Goal: Information Seeking & Learning: Check status

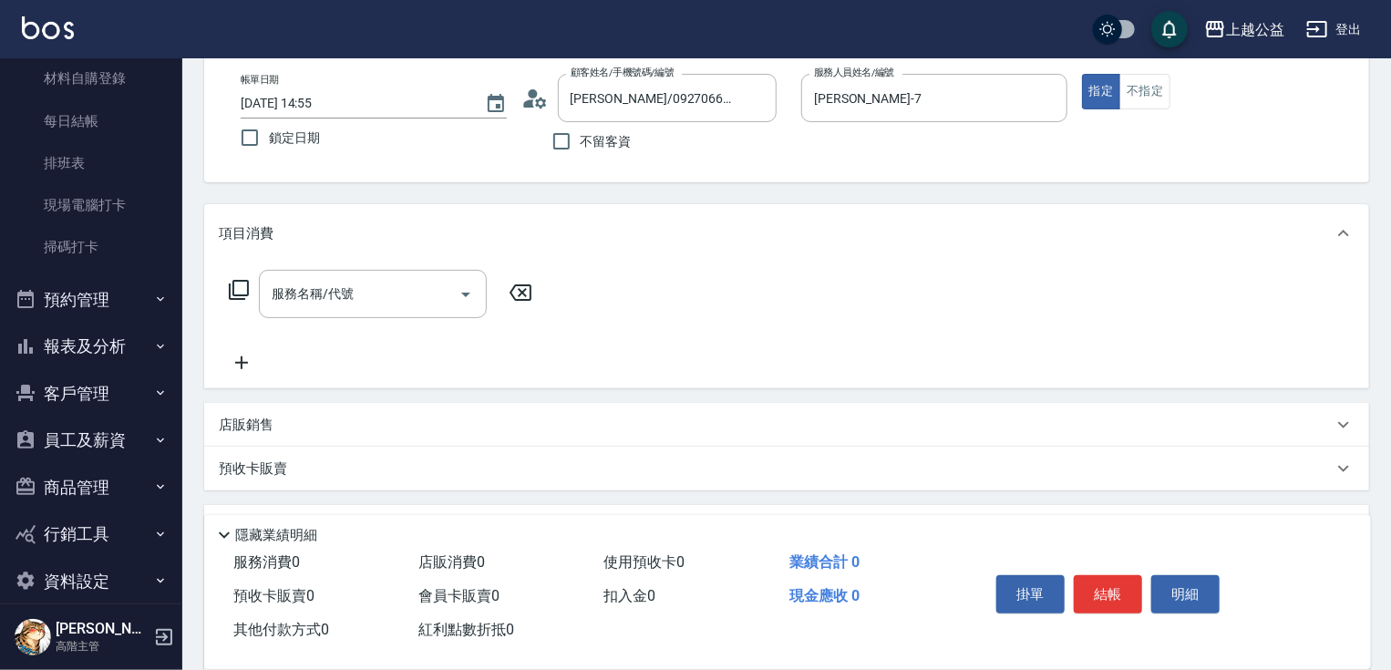
scroll to position [379, 0]
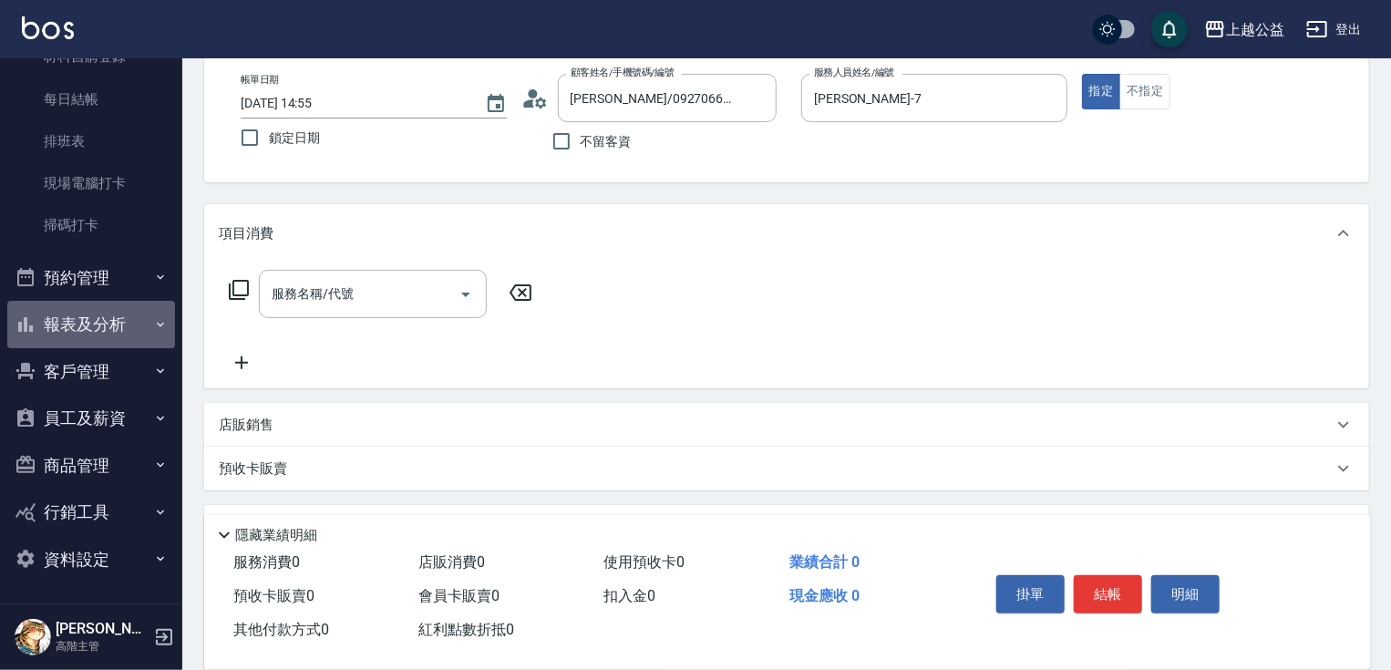
click at [126, 311] on button "報表及分析" at bounding box center [91, 324] width 168 height 47
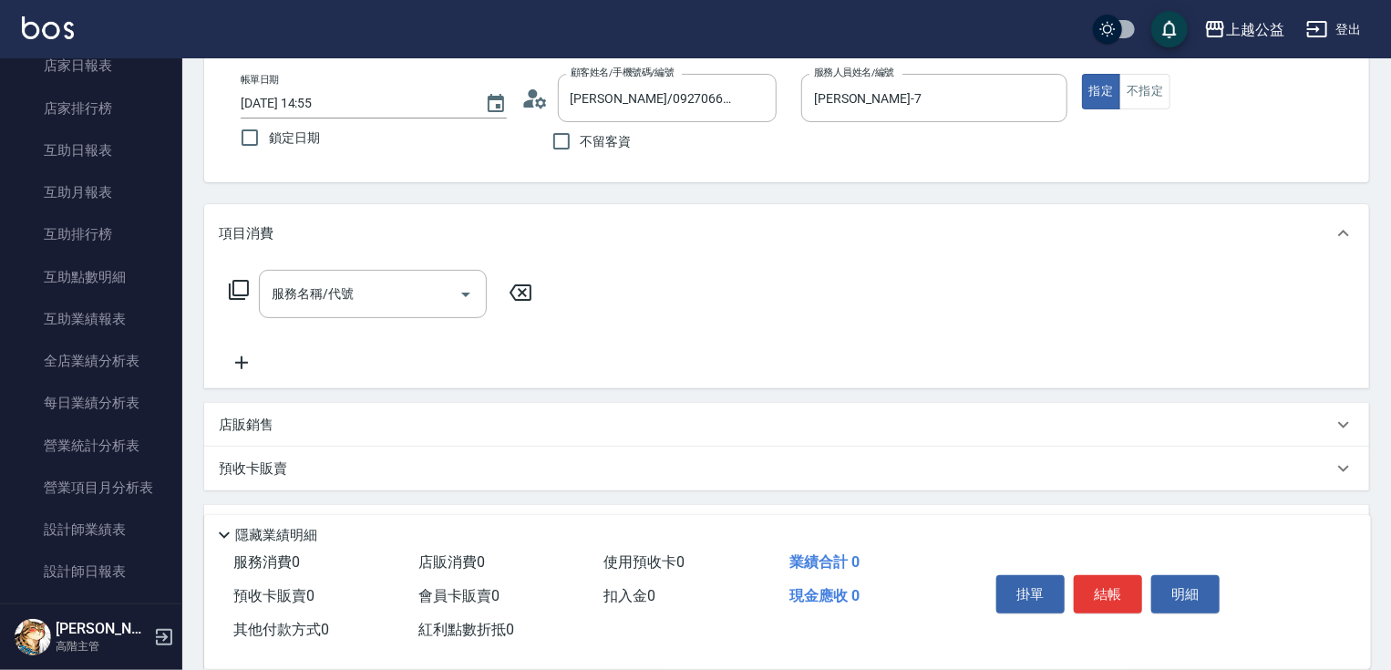
scroll to position [904, 0]
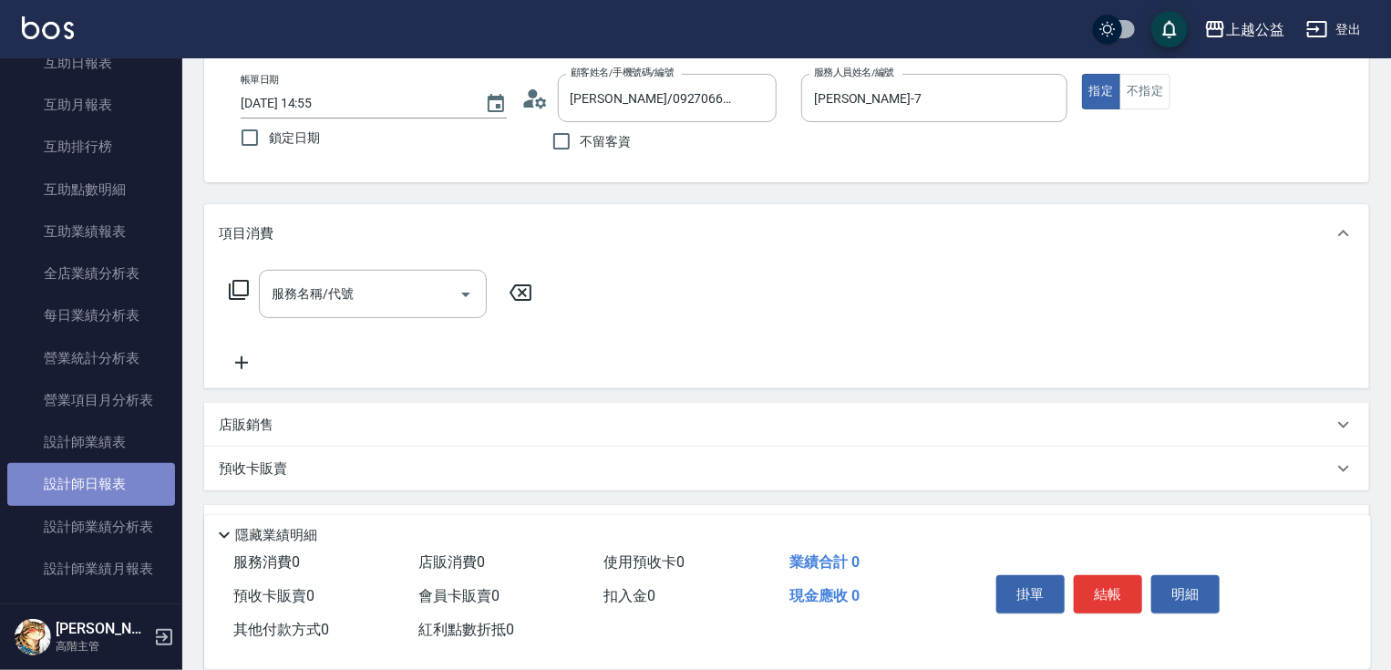
click at [95, 480] on link "設計師日報表" at bounding box center [91, 484] width 168 height 42
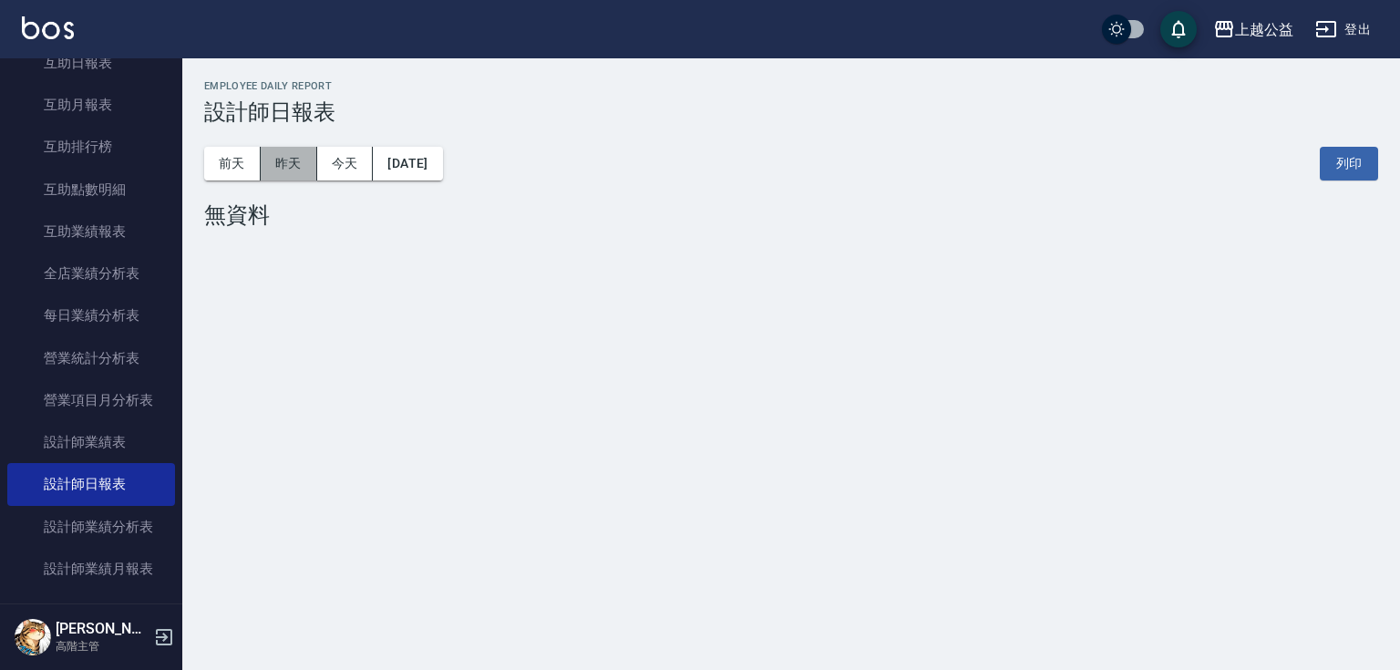
click at [285, 166] on button "昨天" at bounding box center [289, 164] width 57 height 34
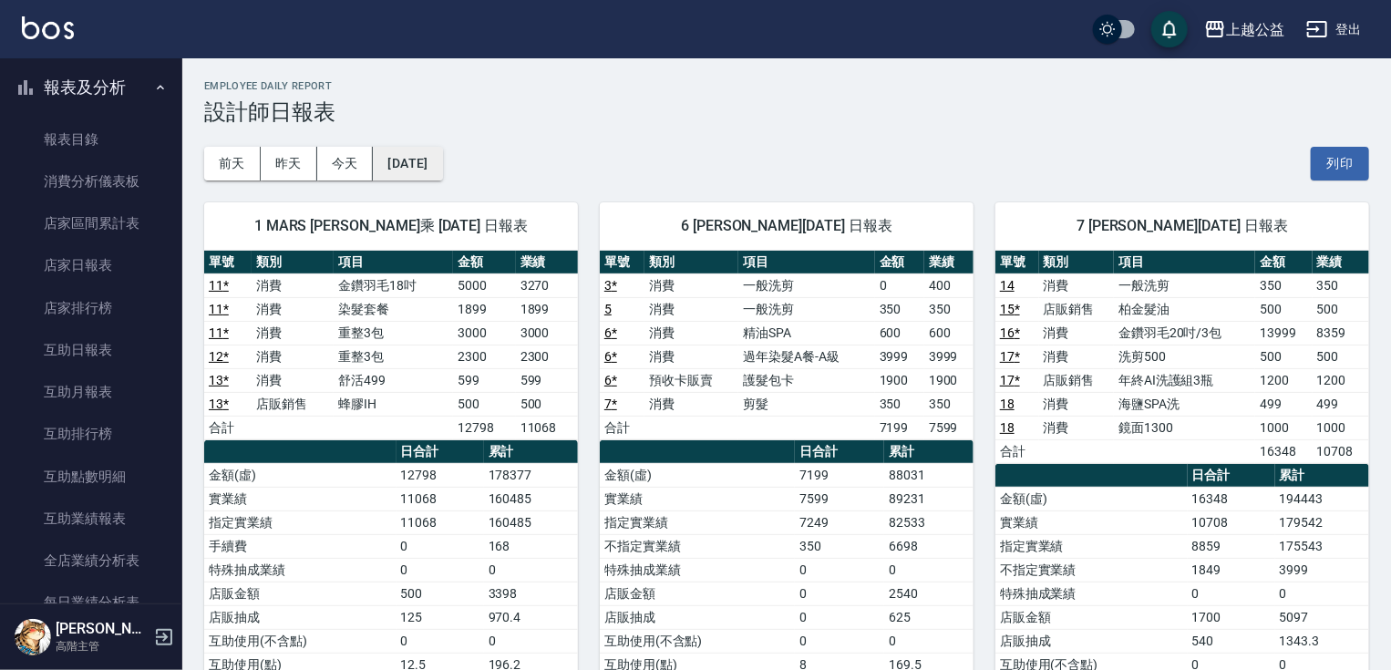
click at [432, 164] on button "[DATE]" at bounding box center [407, 164] width 69 height 34
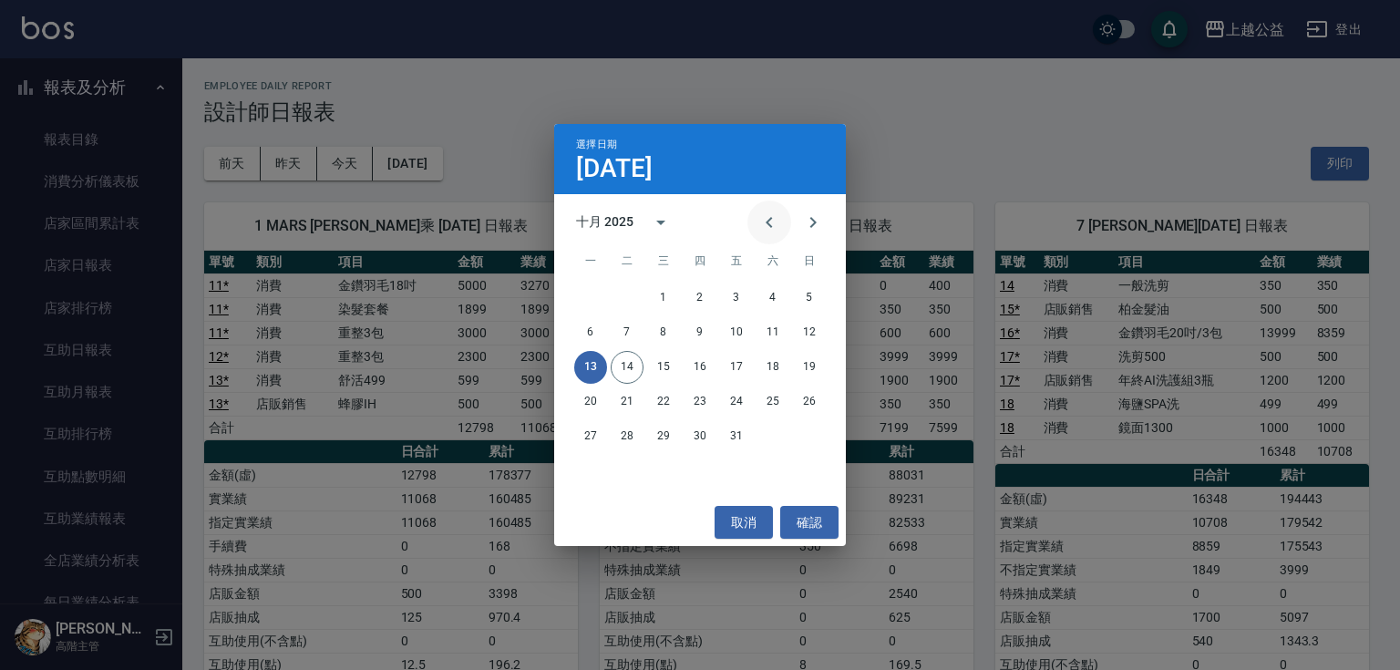
click at [773, 226] on icon "Previous month" at bounding box center [770, 223] width 22 height 22
click at [772, 333] on button "13" at bounding box center [773, 332] width 33 height 33
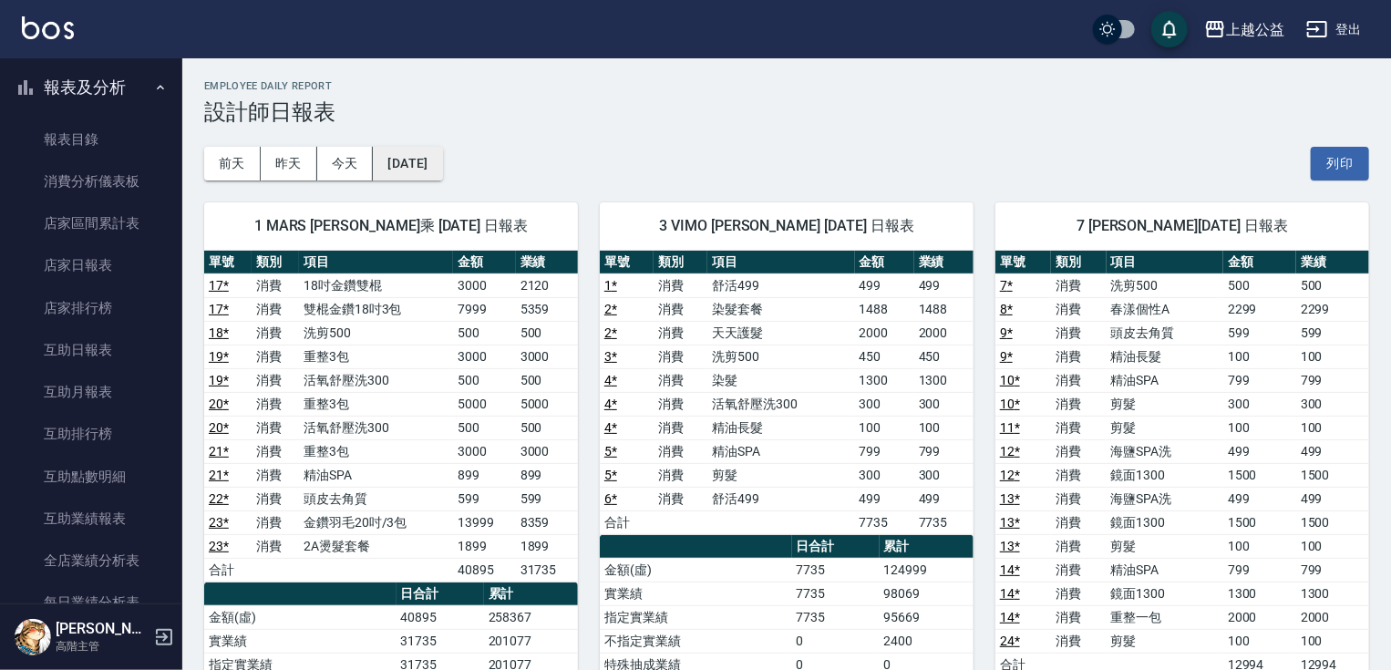
click at [442, 163] on button "[DATE]" at bounding box center [407, 164] width 69 height 34
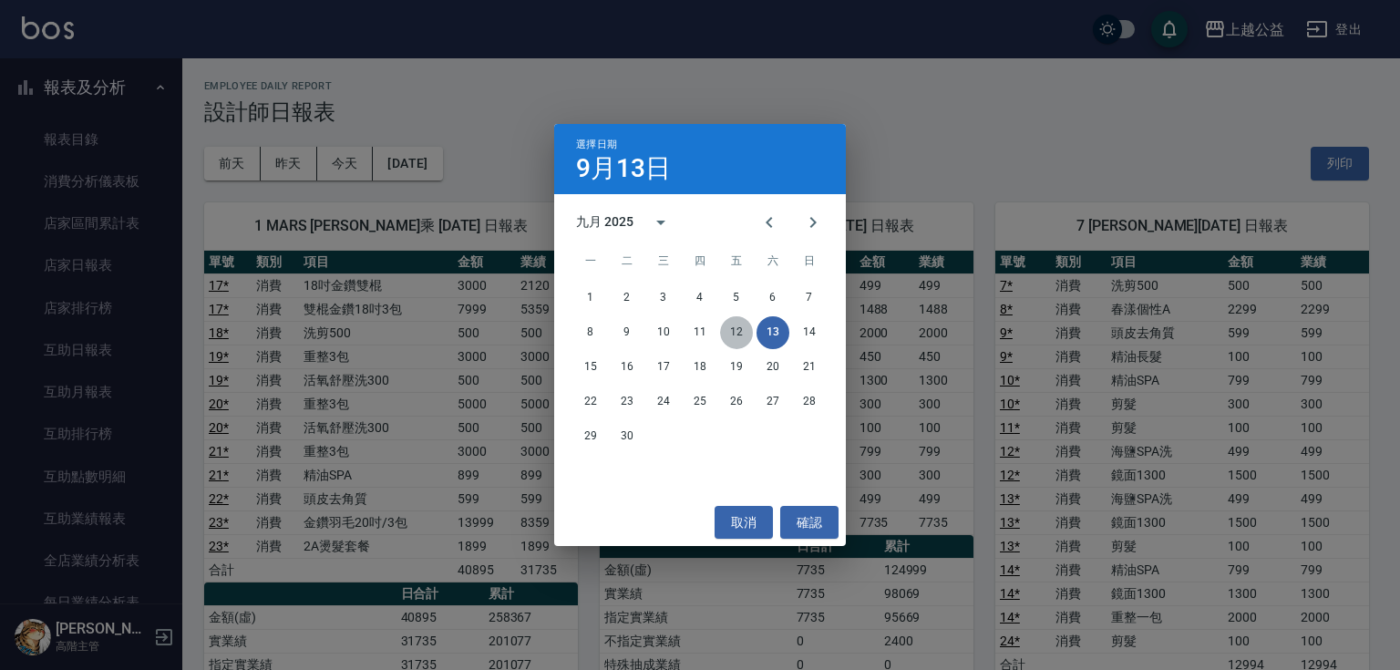
click at [735, 327] on button "12" at bounding box center [736, 332] width 33 height 33
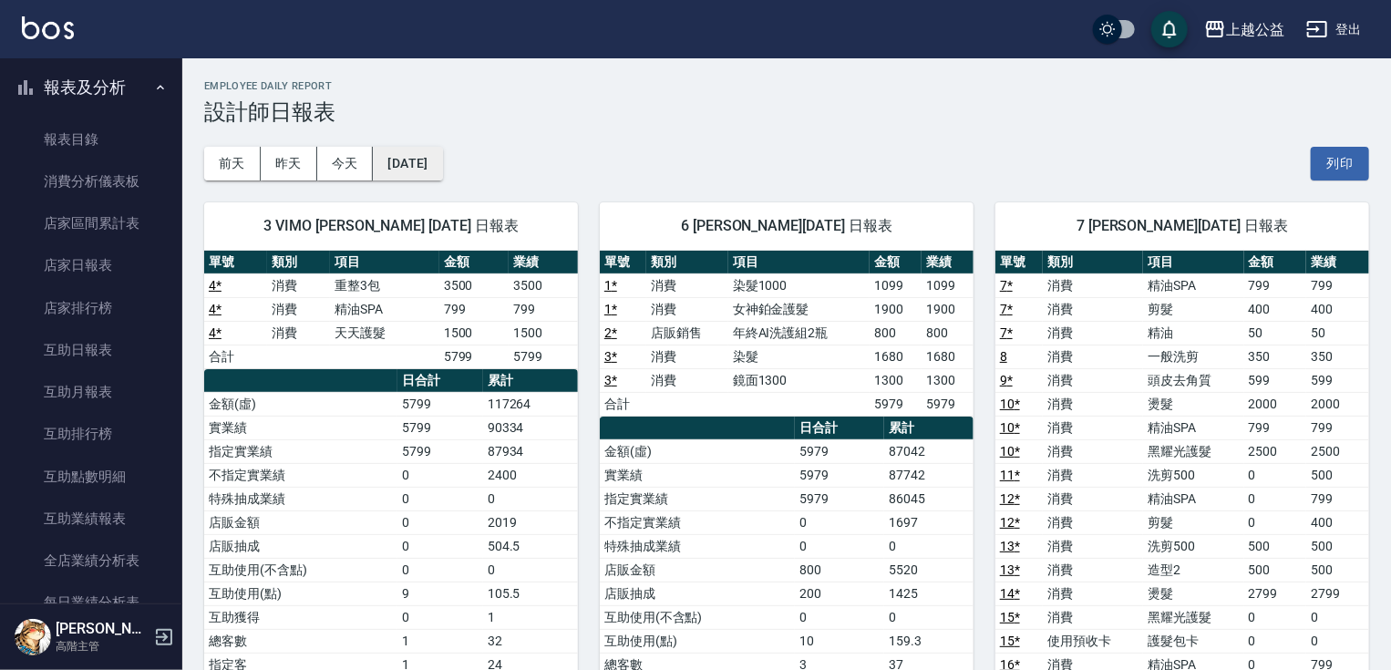
click at [399, 165] on button "[DATE]" at bounding box center [407, 164] width 69 height 34
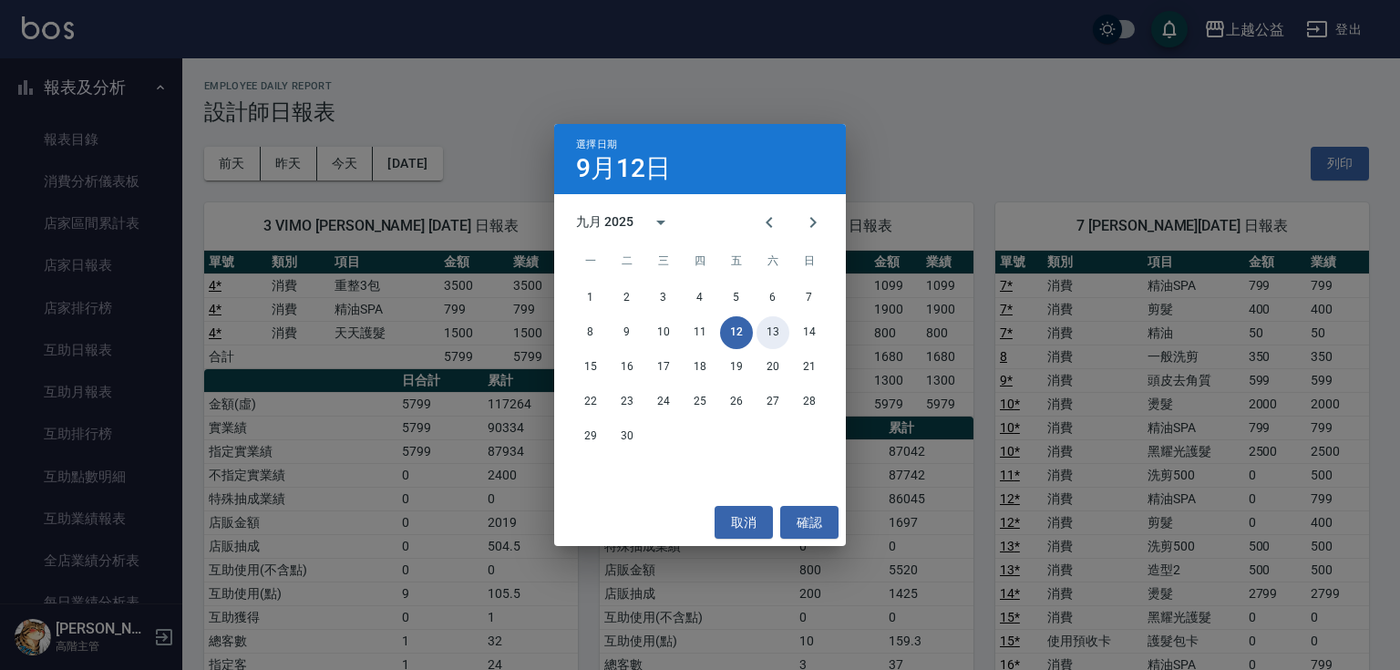
click at [769, 330] on button "13" at bounding box center [773, 332] width 33 height 33
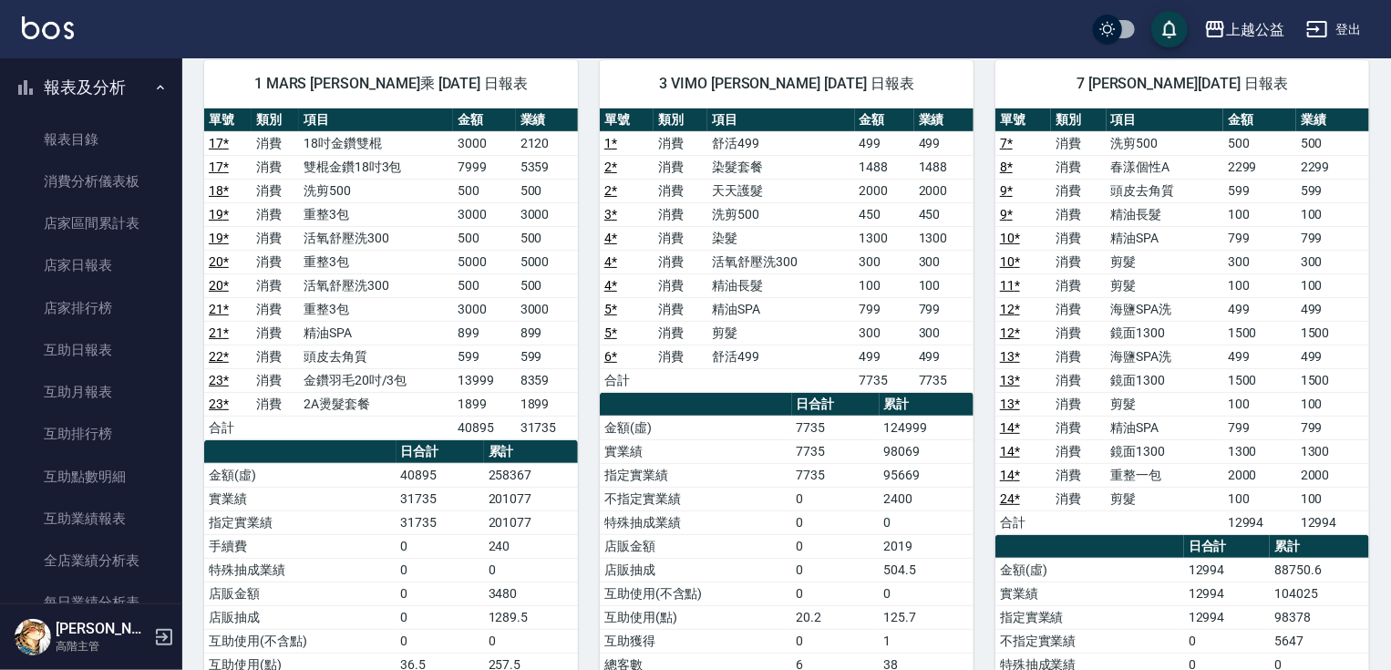
scroll to position [40, 0]
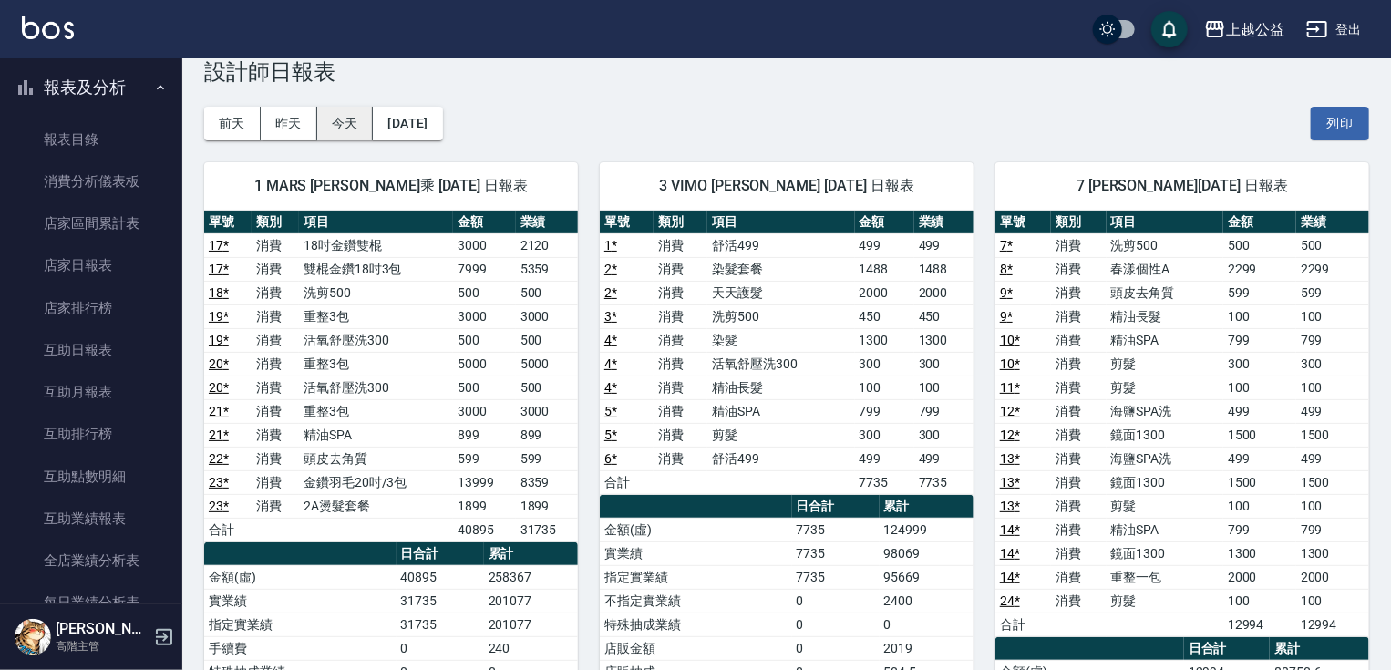
click at [344, 128] on button "今天" at bounding box center [345, 124] width 57 height 34
